Goal: Information Seeking & Learning: Learn about a topic

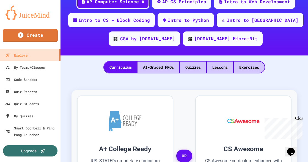
scroll to position [147, 0]
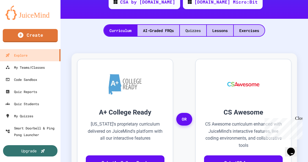
click at [193, 32] on div "Quizzes" at bounding box center [193, 30] width 26 height 11
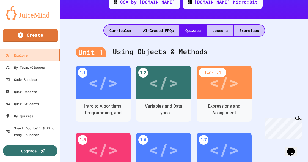
scroll to position [202, 0]
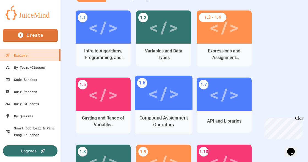
click at [154, 100] on div "</>" at bounding box center [163, 93] width 31 height 26
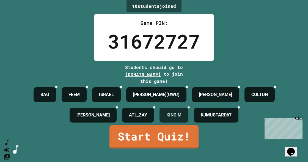
scroll to position [24, 0]
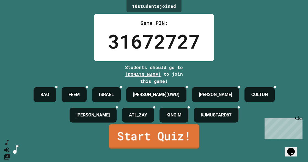
click at [173, 144] on link "Start Quiz!" at bounding box center [154, 136] width 91 height 24
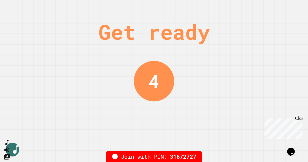
scroll to position [0, 0]
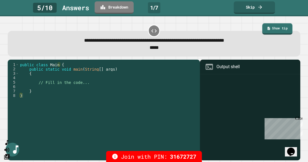
click at [270, 29] on link "Show tip" at bounding box center [278, 28] width 30 height 11
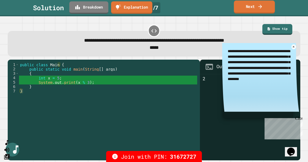
click at [260, 8] on icon at bounding box center [261, 7] width 6 height 6
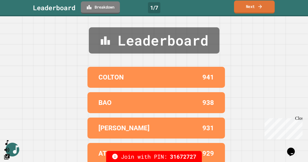
click at [259, 5] on icon at bounding box center [261, 7] width 6 height 6
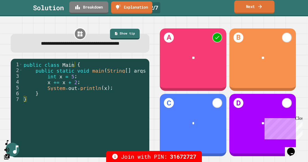
click at [247, 6] on link "Next" at bounding box center [254, 7] width 40 height 13
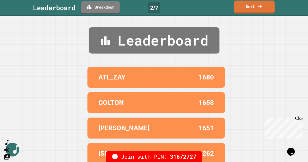
click at [259, 6] on icon at bounding box center [261, 7] width 6 height 6
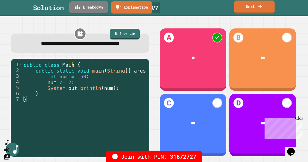
click at [256, 8] on link "Next" at bounding box center [254, 7] width 40 height 13
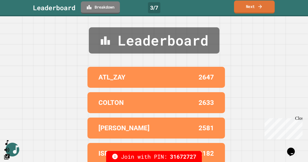
click at [258, 8] on icon at bounding box center [261, 7] width 6 height 6
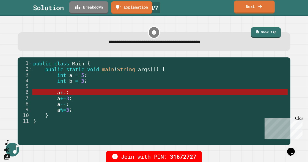
click at [256, 9] on link "Next" at bounding box center [254, 7] width 41 height 13
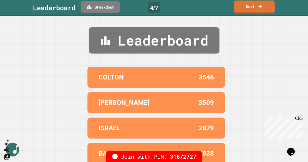
click at [251, 6] on link "Next" at bounding box center [254, 7] width 41 height 13
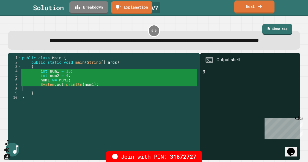
click at [250, 7] on link "Next" at bounding box center [254, 7] width 40 height 13
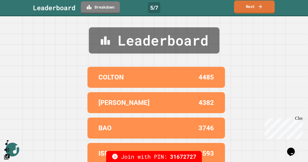
click at [258, 7] on icon at bounding box center [261, 7] width 6 height 6
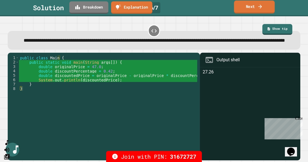
click at [251, 7] on link "Next" at bounding box center [254, 7] width 41 height 13
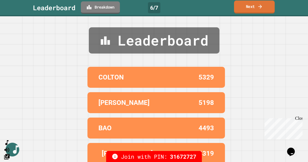
click at [251, 7] on link "Next" at bounding box center [254, 7] width 41 height 13
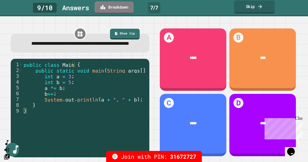
click at [258, 5] on icon at bounding box center [261, 7] width 6 height 6
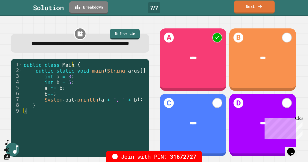
click at [255, 8] on link "Next" at bounding box center [254, 7] width 41 height 13
